Goal: Navigation & Orientation: Understand site structure

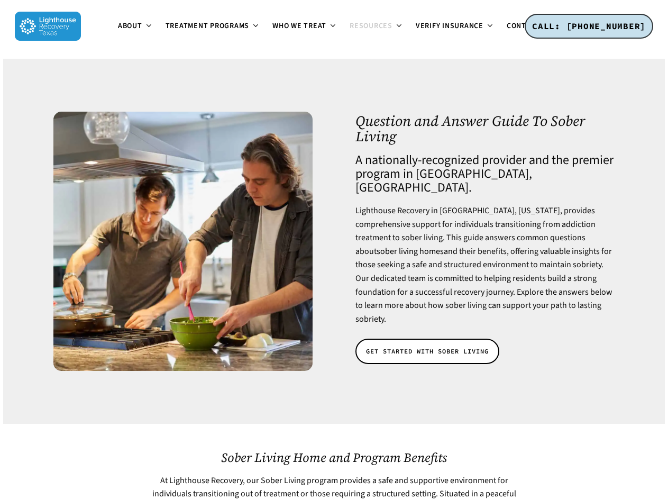
click at [118, 31] on span "About" at bounding box center [130, 26] width 24 height 11
click at [166, 31] on span "Treatment Programs" at bounding box center [208, 26] width 84 height 11
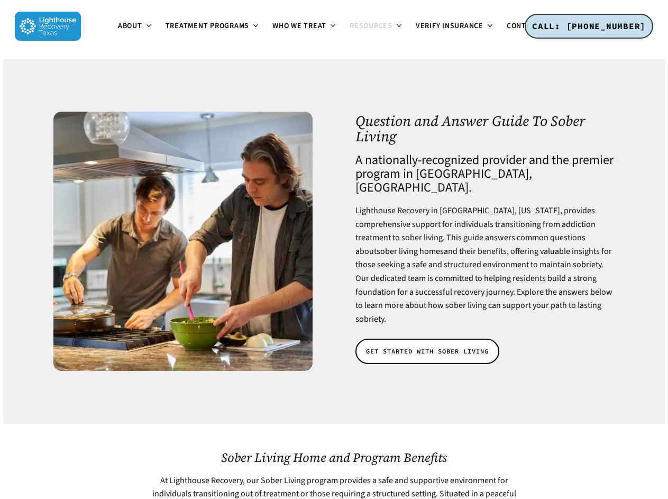
click at [350, 31] on span "Resources" at bounding box center [371, 26] width 43 height 11
